Goal: Task Accomplishment & Management: Complete application form

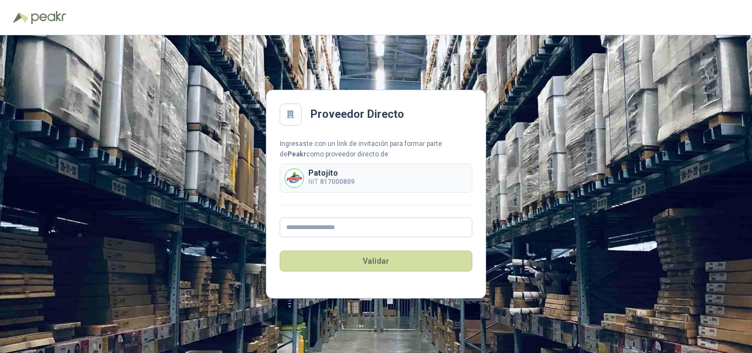
click at [385, 182] on div "Patojito NIT 817000809" at bounding box center [376, 177] width 193 height 29
click at [298, 176] on img at bounding box center [294, 178] width 18 height 18
click at [351, 176] on p "Patojito" at bounding box center [331, 173] width 46 height 8
click at [327, 232] on input "text" at bounding box center [376, 227] width 193 height 20
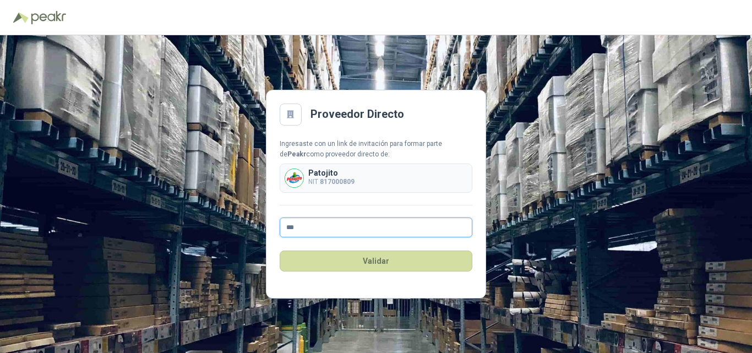
type input "**********"
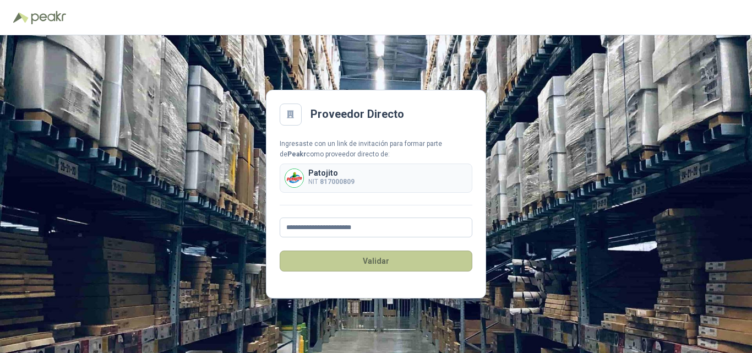
click at [358, 261] on button "Validar" at bounding box center [376, 260] width 193 height 21
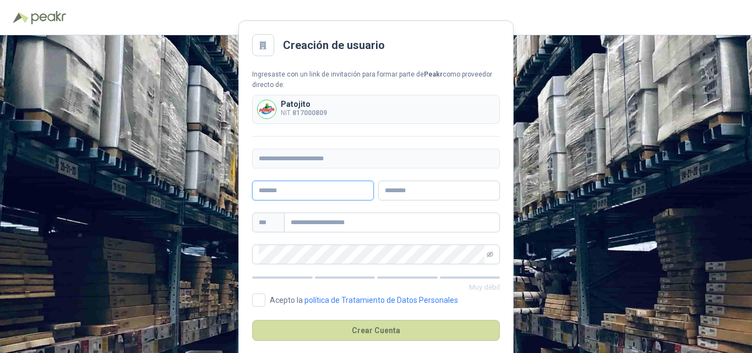
click at [328, 198] on input "text" at bounding box center [313, 190] width 122 height 20
type input "******"
type input "*********"
type input "**********"
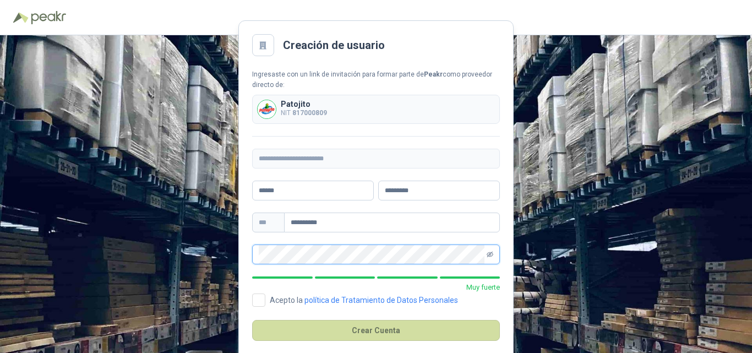
click at [490, 254] on icon "eye-invisible" at bounding box center [489, 254] width 7 height 7
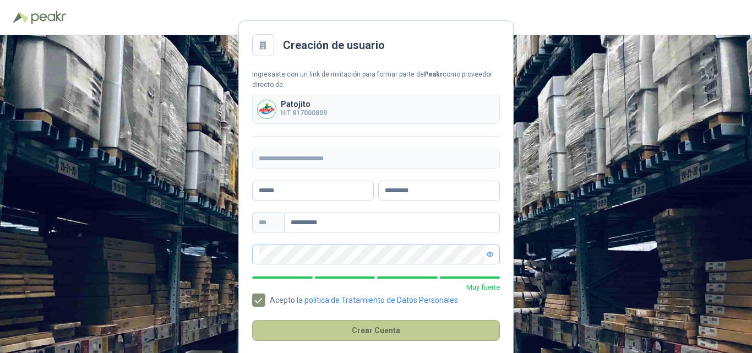
click at [345, 330] on button "Crear Cuenta" at bounding box center [376, 330] width 248 height 21
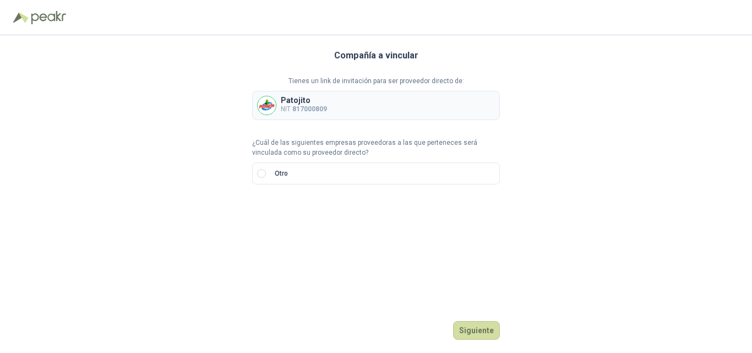
click at [327, 103] on div "Patojito NIT 817000809" at bounding box center [376, 105] width 248 height 29
click at [294, 117] on div "Patojito NIT 817000809" at bounding box center [376, 105] width 248 height 29
click at [291, 112] on p "NIT 817000809" at bounding box center [304, 109] width 46 height 10
click at [338, 173] on label "Otro" at bounding box center [376, 173] width 248 height 22
click at [278, 209] on input "search" at bounding box center [272, 210] width 26 height 17
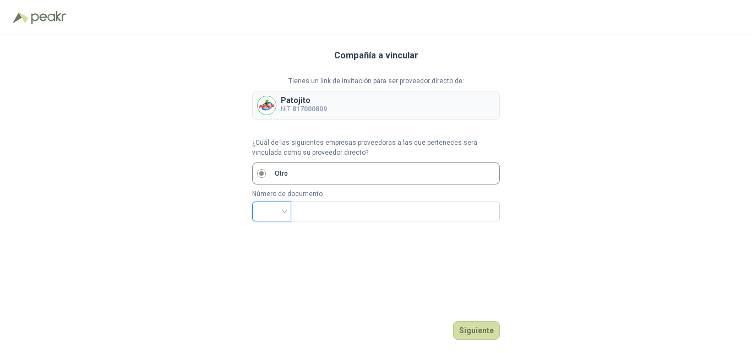
click at [277, 209] on input "search" at bounding box center [272, 210] width 26 height 17
click at [273, 110] on img at bounding box center [266, 105] width 18 height 18
click at [309, 173] on label "Otro" at bounding box center [376, 173] width 248 height 22
click at [308, 114] on p "NIT 817000809" at bounding box center [304, 109] width 46 height 10
click at [272, 120] on div "Tienes un link de invitación para ser proveedor directo de: Patojito NIT 817000…" at bounding box center [376, 148] width 248 height 145
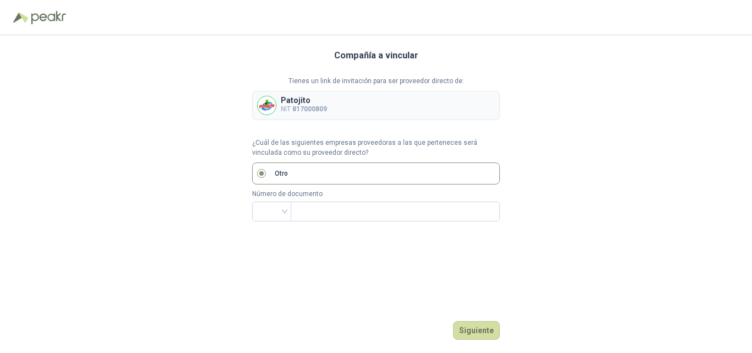
click at [271, 112] on img at bounding box center [266, 105] width 18 height 18
click at [479, 327] on button "Siguiente" at bounding box center [476, 330] width 47 height 19
click at [286, 209] on div at bounding box center [271, 211] width 39 height 20
click at [272, 264] on div "NIT" at bounding box center [271, 270] width 21 height 12
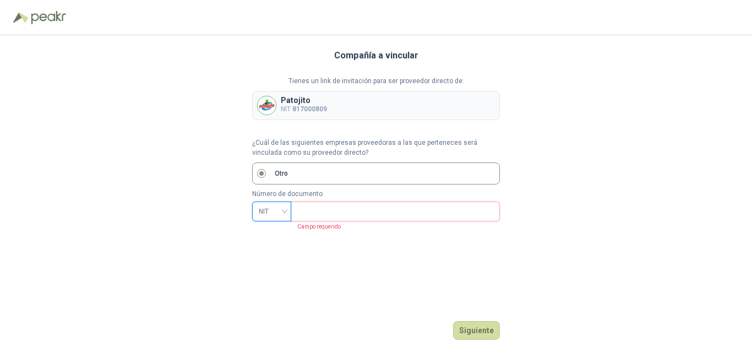
click at [335, 206] on input "text" at bounding box center [394, 211] width 194 height 19
paste input "*********"
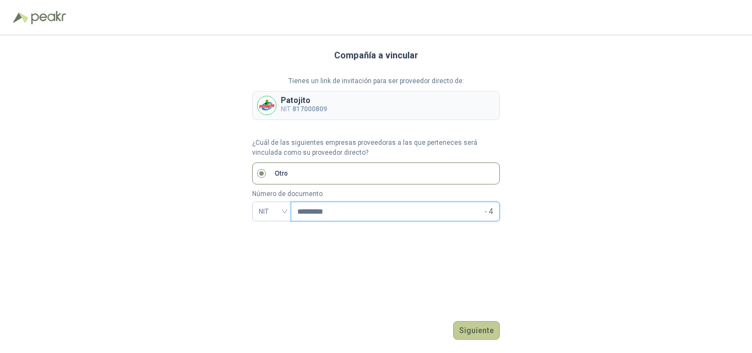
type input "*********"
click at [478, 331] on button "Siguiente" at bounding box center [476, 330] width 47 height 19
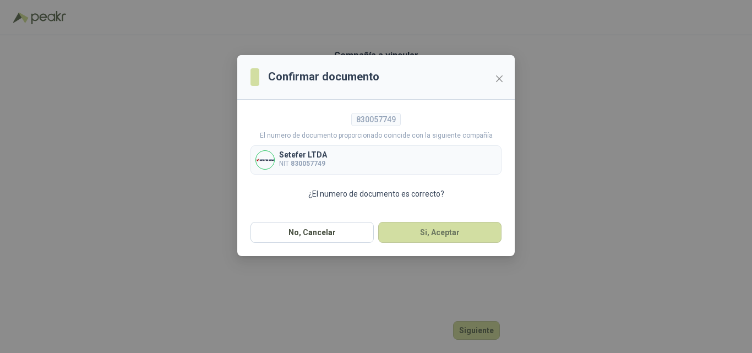
click at [320, 157] on p "Setefer LTDA" at bounding box center [303, 155] width 48 height 8
click at [418, 241] on button "Si, Aceptar" at bounding box center [439, 232] width 123 height 21
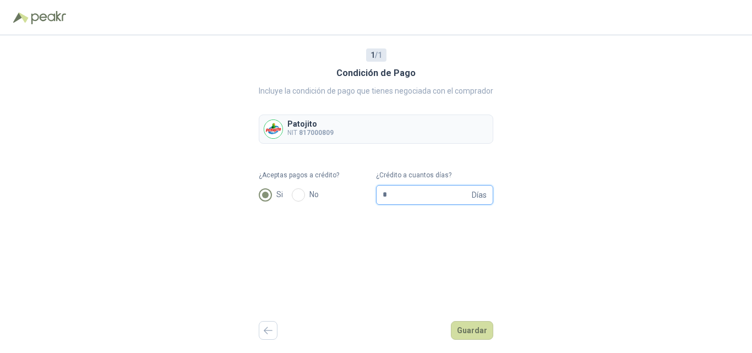
click at [399, 189] on input "*" at bounding box center [425, 194] width 87 height 19
drag, startPoint x: 399, startPoint y: 189, endPoint x: 366, endPoint y: 190, distance: 32.5
click at [368, 190] on form "¿Aceptas pagos a crédito? Si No ¿Crédito a cuantos días? * Días" at bounding box center [376, 187] width 234 height 35
type input "**"
click at [476, 325] on button "Guardar" at bounding box center [472, 330] width 42 height 19
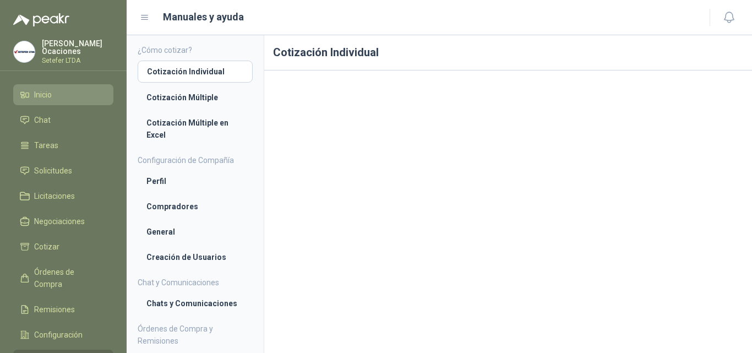
click at [59, 91] on li "Inicio" at bounding box center [63, 95] width 87 height 12
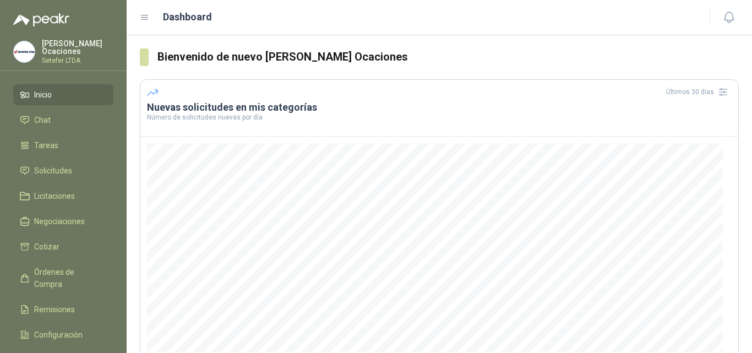
click at [70, 57] on p "Setefer LTDA" at bounding box center [78, 60] width 72 height 7
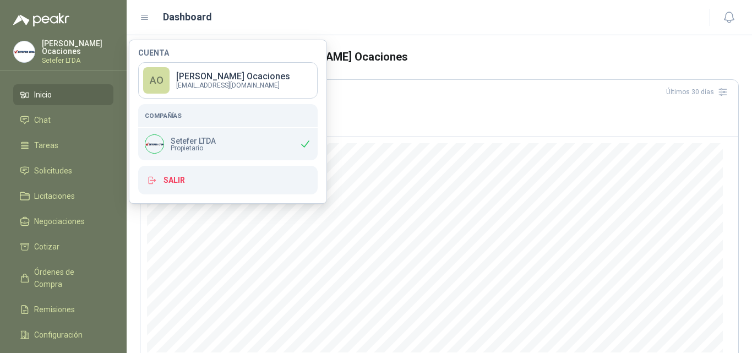
click at [69, 41] on p "[PERSON_NAME]" at bounding box center [78, 47] width 72 height 15
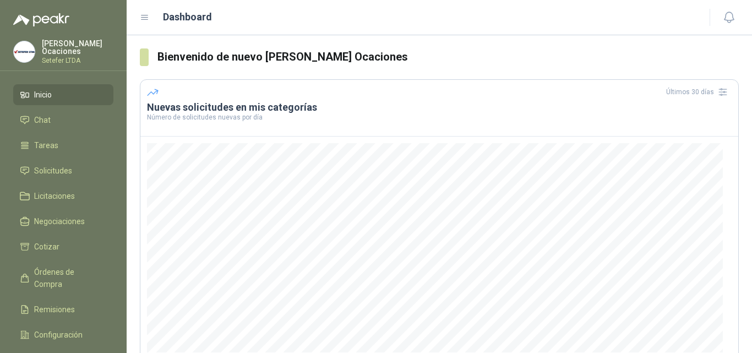
click at [23, 51] on img at bounding box center [24, 51] width 21 height 21
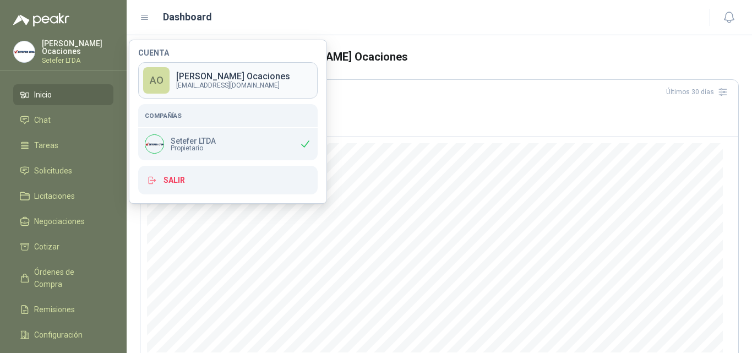
click at [160, 75] on div "AO" at bounding box center [156, 80] width 26 height 26
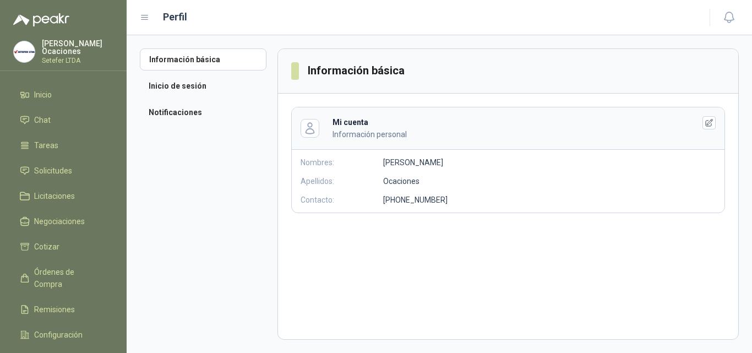
click at [67, 57] on p "Setefer LTDA" at bounding box center [78, 60] width 72 height 7
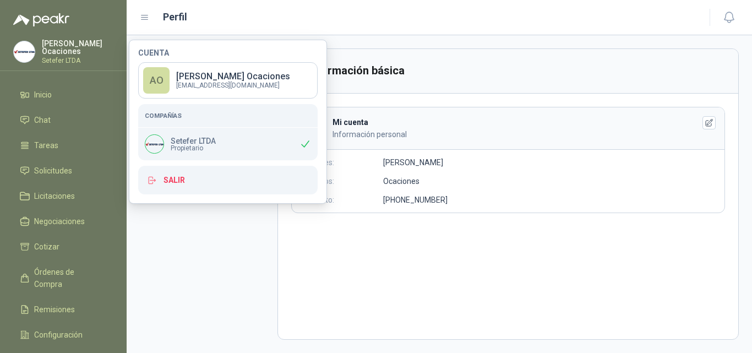
click at [229, 149] on div "Setefer LTDA Propietario" at bounding box center [227, 144] width 179 height 32
click at [224, 273] on aside "Información básica Inicio de sesión Notificaciones" at bounding box center [209, 193] width 138 height 291
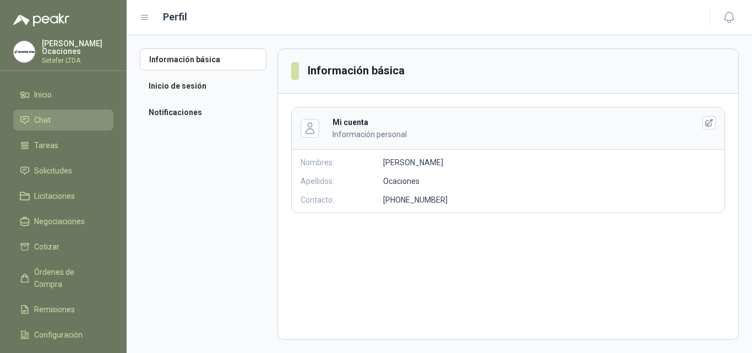
click at [66, 123] on li "Chat" at bounding box center [63, 120] width 87 height 12
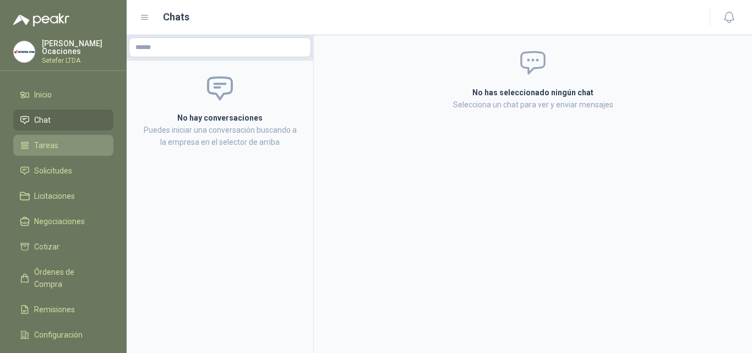
click at [79, 144] on li "Tareas" at bounding box center [63, 145] width 87 height 12
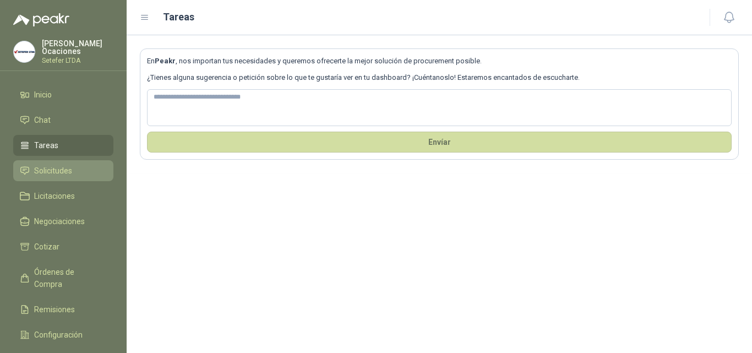
click at [89, 169] on li "Solicitudes" at bounding box center [63, 171] width 87 height 12
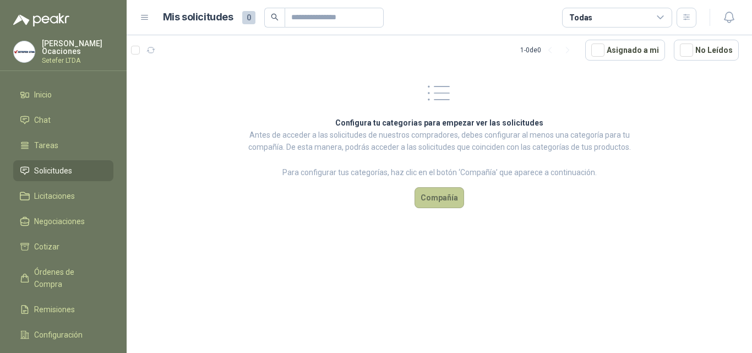
click at [441, 201] on button "Compañía" at bounding box center [439, 197] width 50 height 21
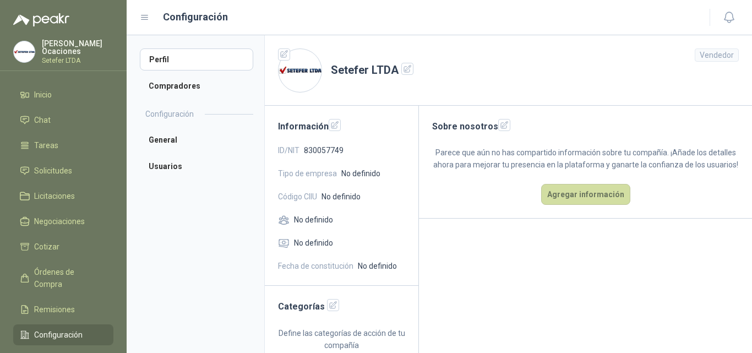
scroll to position [12, 0]
